Goal: Transaction & Acquisition: Purchase product/service

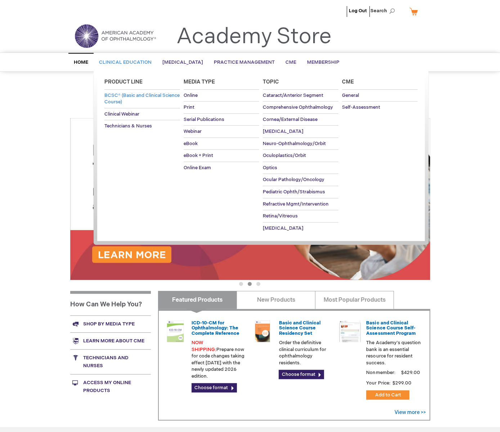
click at [117, 99] on span "BCSC® (Basic and Clinical Science Course)" at bounding box center [141, 98] width 75 height 13
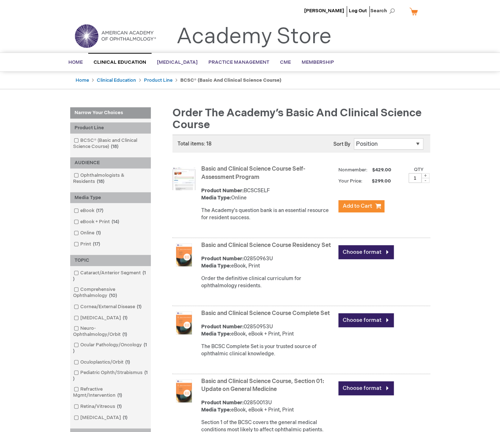
click at [253, 245] on link "Basic and Clinical Science Course Residency Set" at bounding box center [265, 245] width 129 height 7
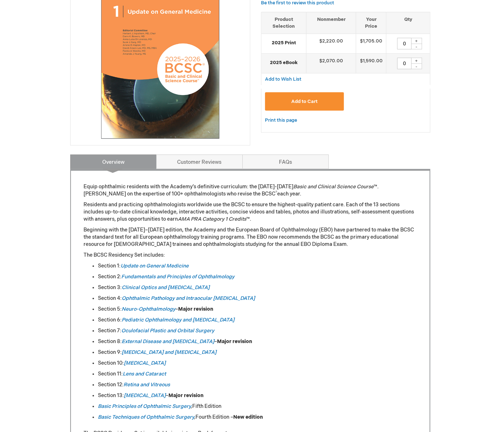
scroll to position [180, 0]
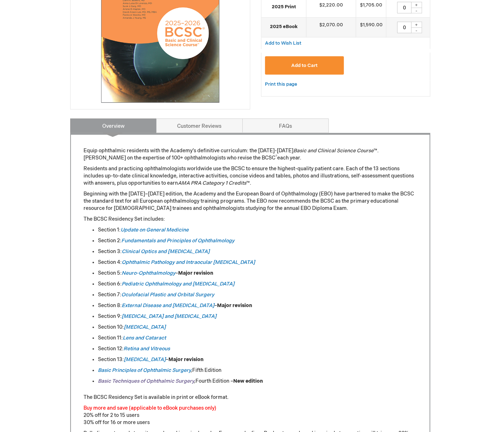
click at [168, 379] on link "Basic Techniques of Ophthalmic Surgery" at bounding box center [146, 381] width 96 height 6
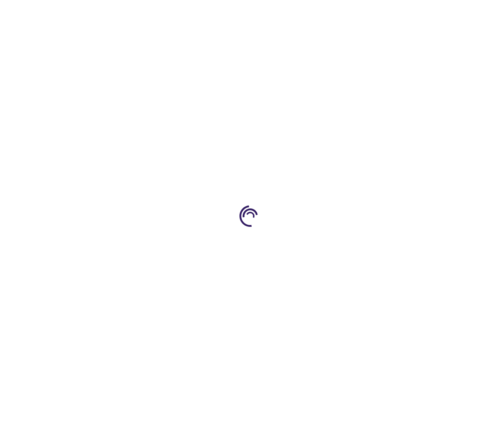
type input "0"
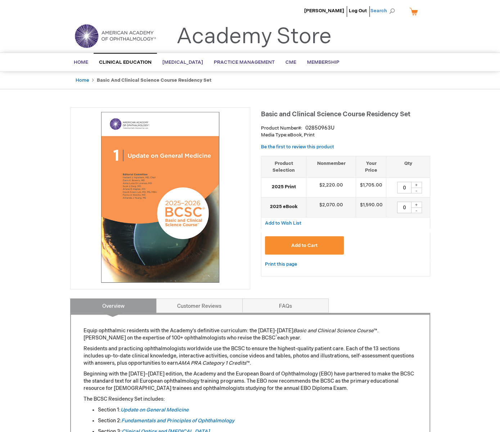
click at [392, 8] on span "Search" at bounding box center [383, 11] width 27 height 14
type input "medical assisting"
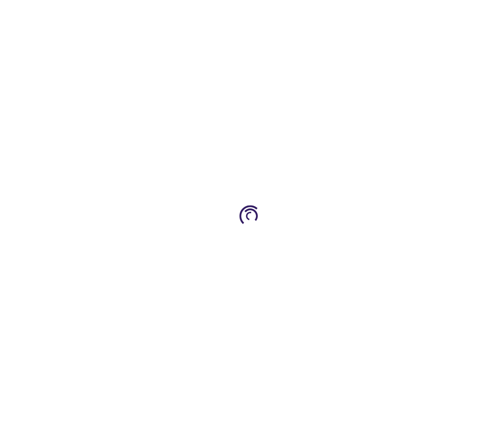
type input "0"
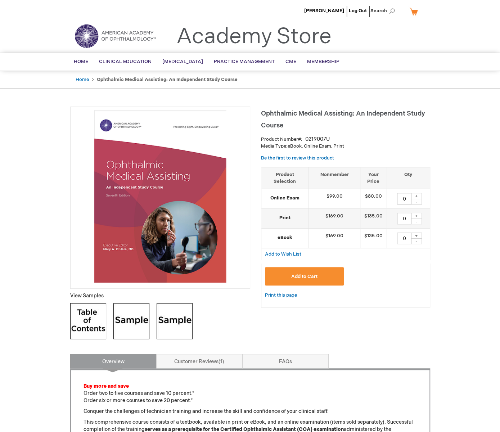
click at [175, 430] on strong "serves as a prerequisite for the Certified Ophthalmic Assistant (COA) examinati…" at bounding box center [244, 429] width 199 height 6
